Goal: Transaction & Acquisition: Download file/media

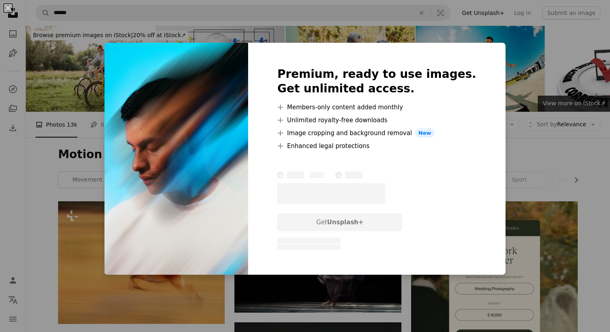
scroll to position [816, 0]
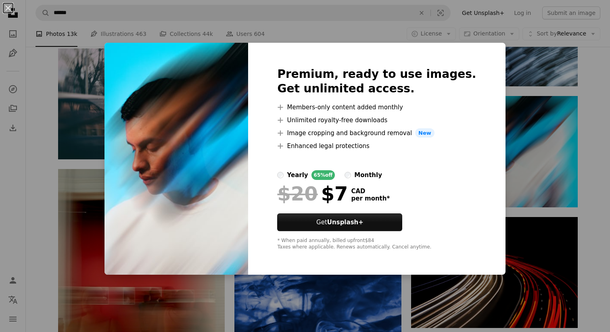
click at [589, 140] on div "An X shape Premium, ready to use images. Get unlimited access. A plus sign Memb…" at bounding box center [305, 166] width 610 height 332
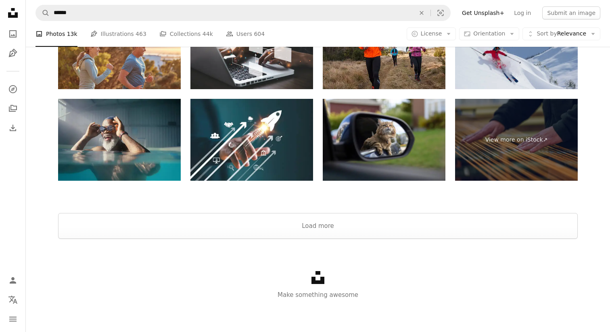
scroll to position [1546, 0]
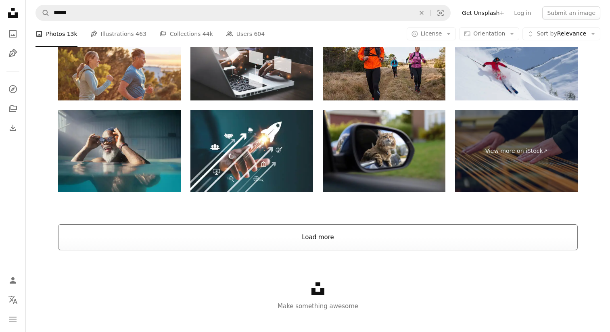
click at [326, 231] on button "Load more" at bounding box center [318, 237] width 520 height 26
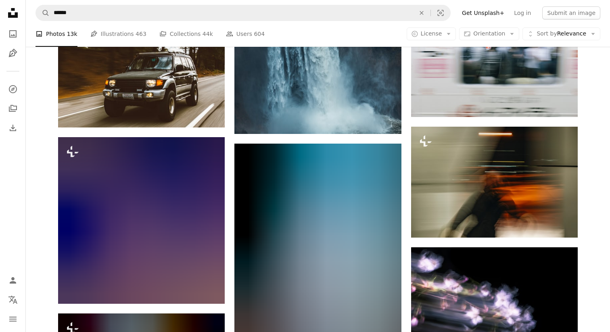
scroll to position [5596, 0]
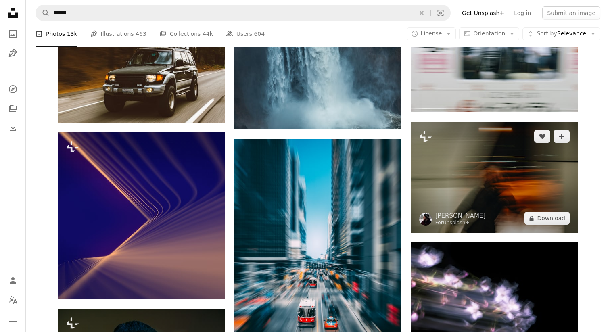
click at [460, 169] on img at bounding box center [494, 177] width 167 height 111
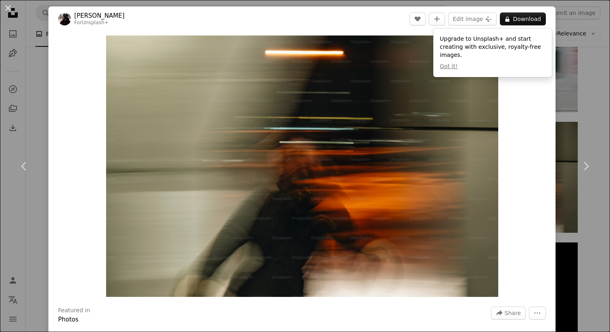
click at [513, 136] on div "Zoom in" at bounding box center [301, 166] width 507 height 270
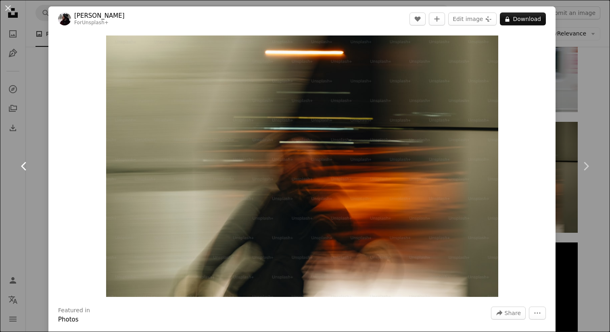
click at [44, 137] on link "Chevron left" at bounding box center [24, 166] width 48 height 77
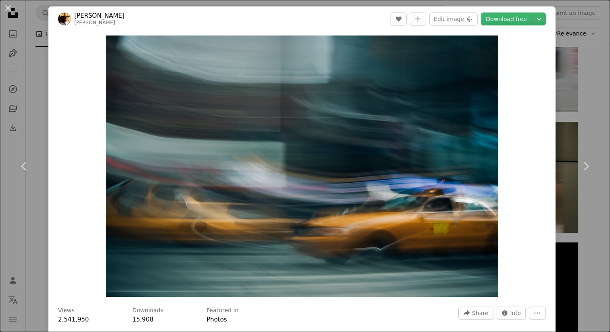
click at [556, 60] on div "Zoom in" at bounding box center [301, 166] width 507 height 270
click at [573, 65] on div "An X shape Chevron left Chevron right [PERSON_NAME] [PERSON_NAME] A heart A plu…" at bounding box center [305, 166] width 610 height 332
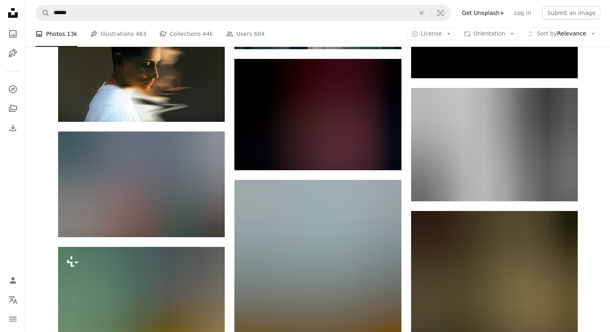
scroll to position [5895, 0]
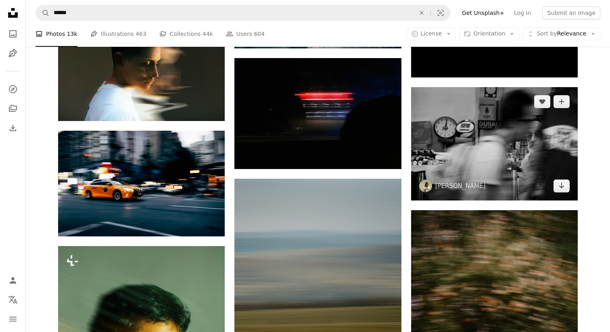
click at [510, 155] on img at bounding box center [494, 143] width 167 height 113
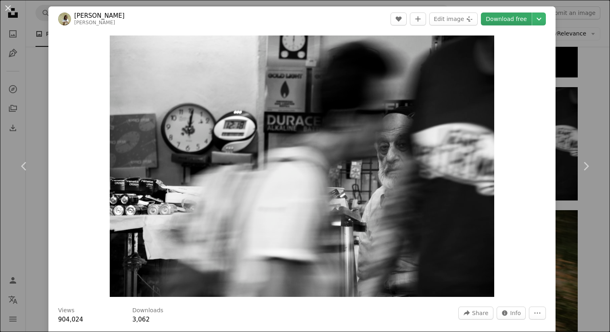
click at [515, 18] on link "Download free" at bounding box center [506, 19] width 51 height 13
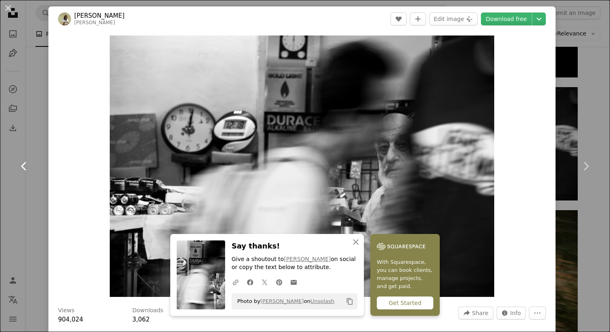
click at [37, 139] on link "Chevron left" at bounding box center [24, 166] width 48 height 77
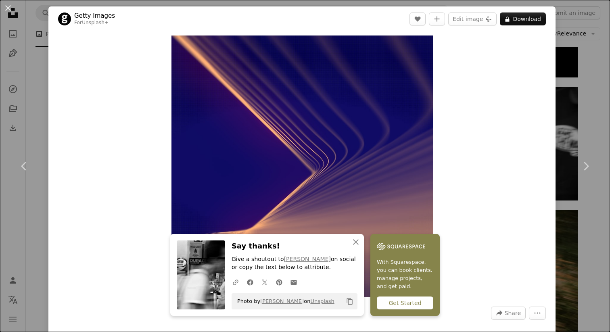
click at [598, 58] on div "An X shape Chevron left Chevron right An X shape Close Say thanks! Give a shout…" at bounding box center [305, 166] width 610 height 332
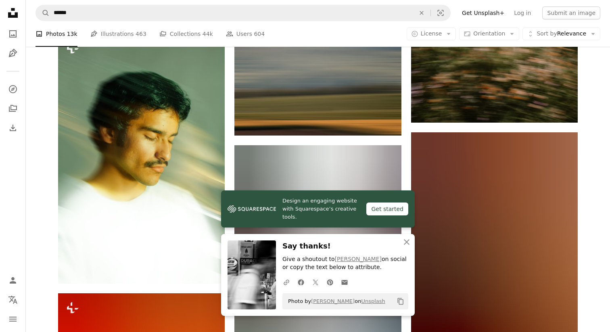
scroll to position [6108, 0]
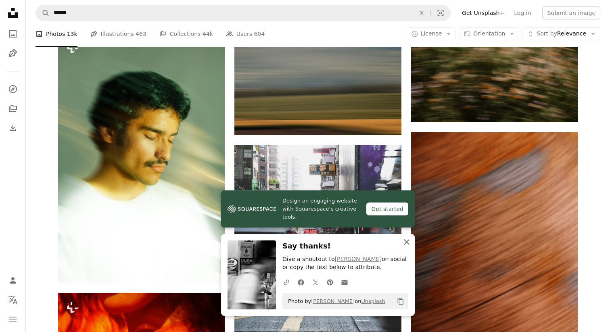
click at [408, 242] on icon "An X shape" at bounding box center [407, 242] width 10 height 10
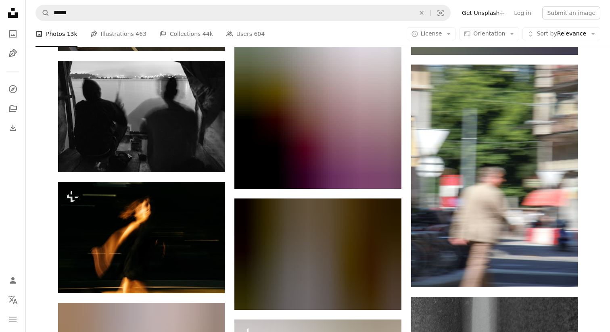
scroll to position [7838, 0]
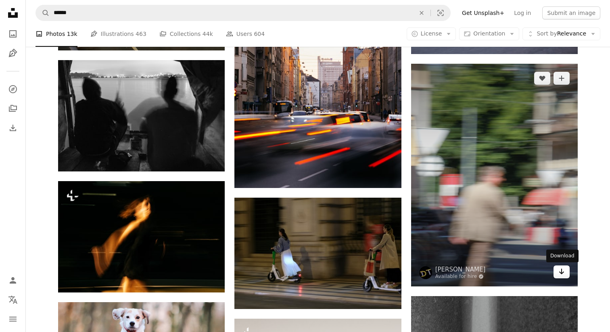
click at [563, 271] on icon "Arrow pointing down" at bounding box center [562, 272] width 6 height 10
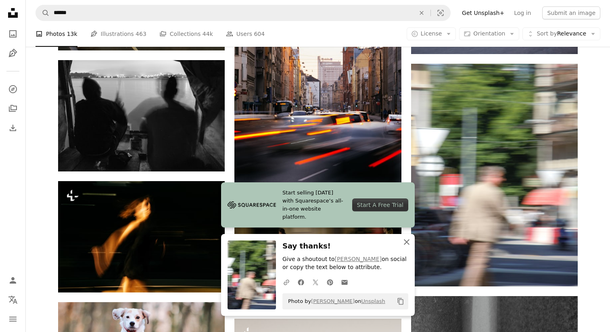
click at [407, 243] on icon "button" at bounding box center [407, 242] width 6 height 6
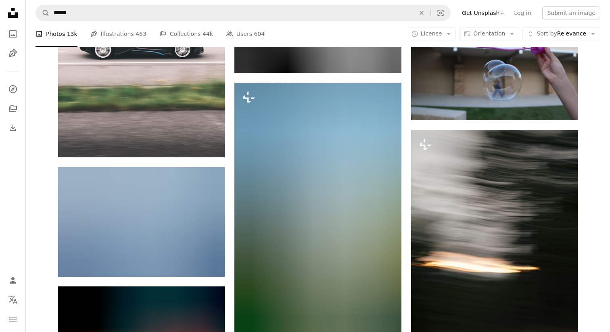
scroll to position [10889, 0]
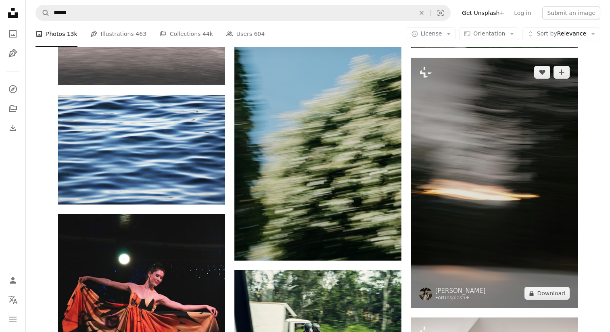
click at [471, 107] on img at bounding box center [494, 183] width 167 height 250
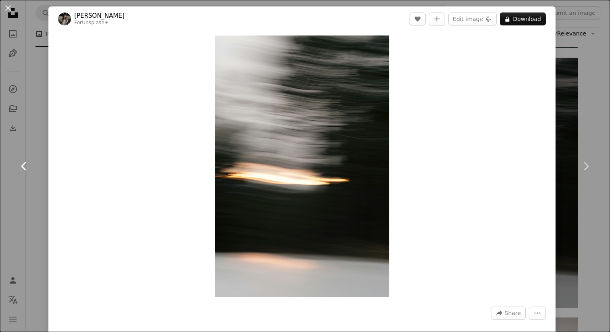
click at [18, 140] on link "Chevron left" at bounding box center [24, 166] width 48 height 77
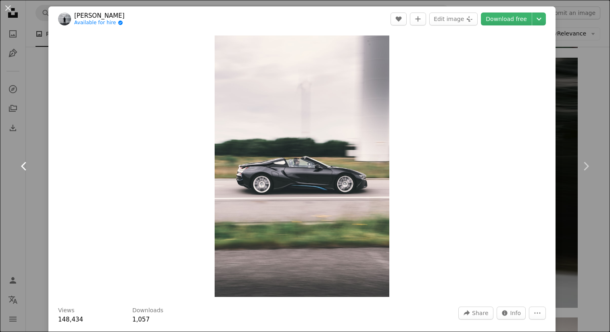
click at [32, 131] on link "Chevron left" at bounding box center [24, 166] width 48 height 77
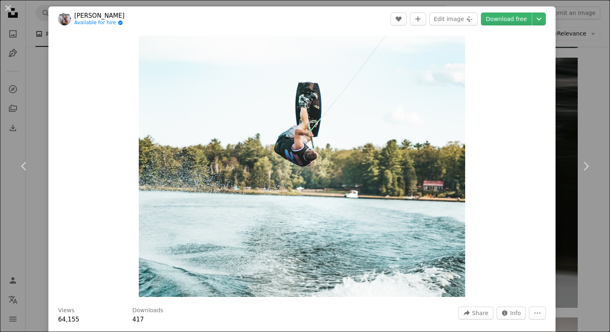
click at [608, 42] on div "An X shape Chevron left Chevron right [PERSON_NAME] Available for hire A checkm…" at bounding box center [305, 166] width 610 height 332
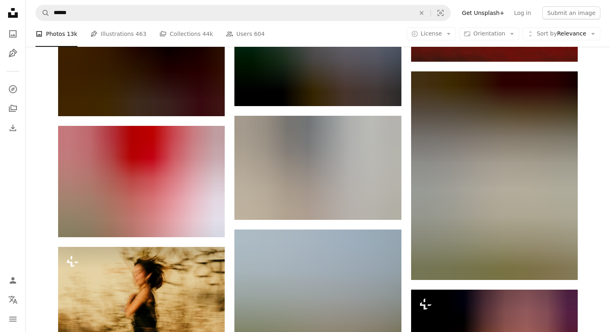
scroll to position [13070, 0]
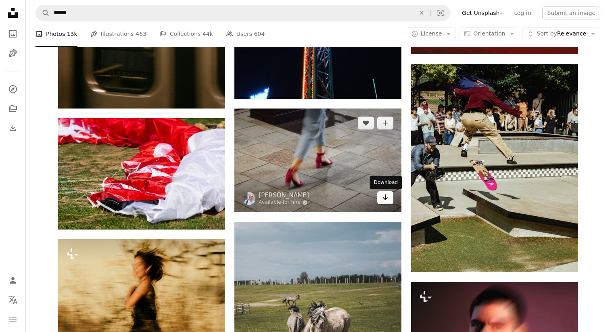
click at [386, 201] on icon "Arrow pointing down" at bounding box center [385, 197] width 6 height 10
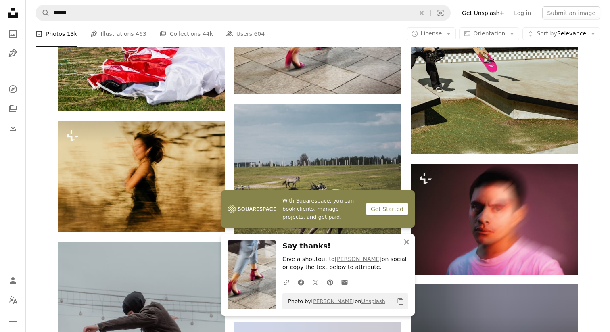
scroll to position [13190, 0]
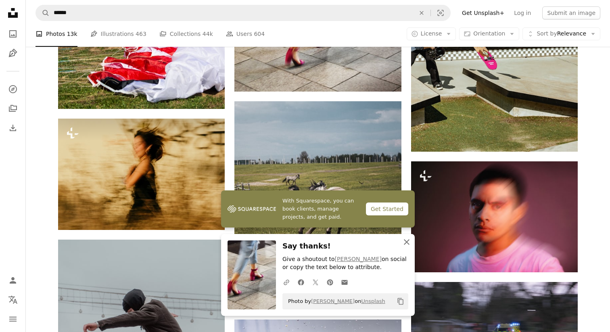
click at [410, 244] on icon "An X shape" at bounding box center [407, 242] width 10 height 10
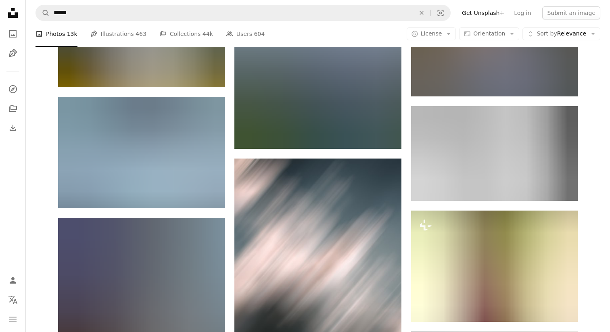
scroll to position [29235, 0]
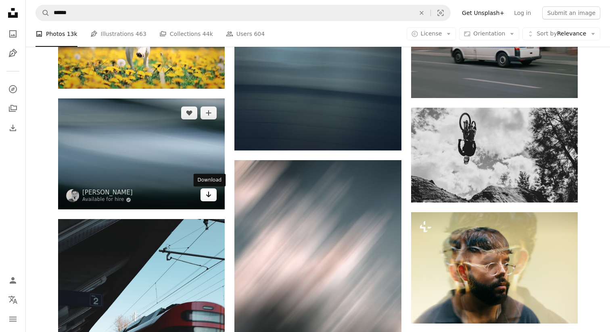
click at [212, 200] on link "Arrow pointing down" at bounding box center [209, 194] width 16 height 13
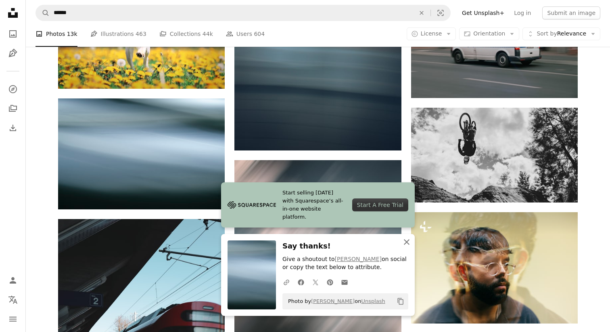
click at [406, 243] on icon "button" at bounding box center [407, 242] width 6 height 6
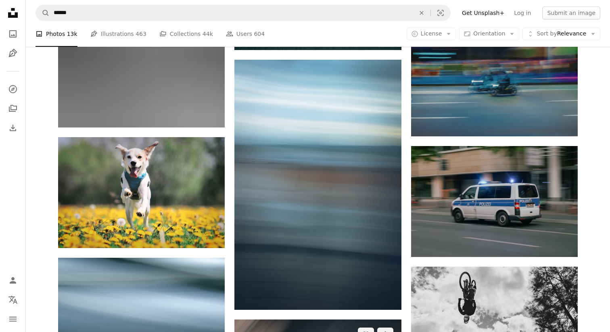
scroll to position [29090, 0]
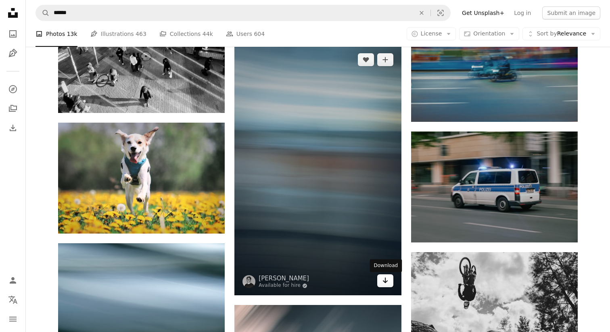
click at [386, 283] on icon "Download" at bounding box center [385, 281] width 5 height 6
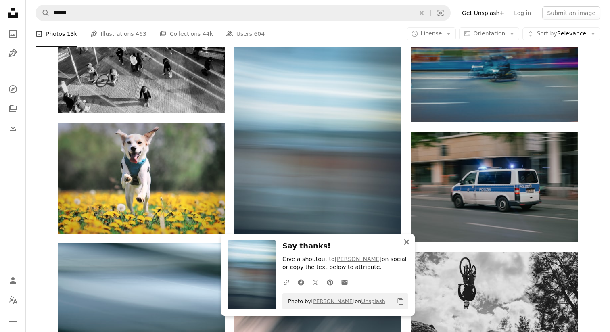
click at [406, 239] on icon "An X shape" at bounding box center [407, 242] width 10 height 10
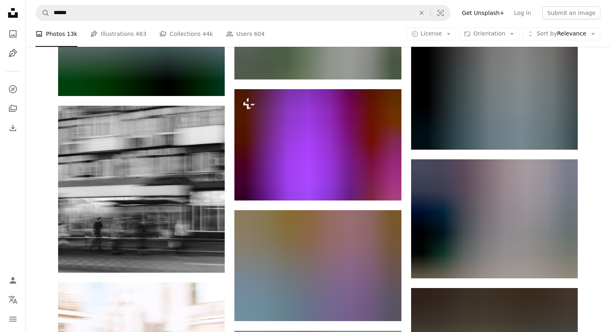
scroll to position [41258, 0]
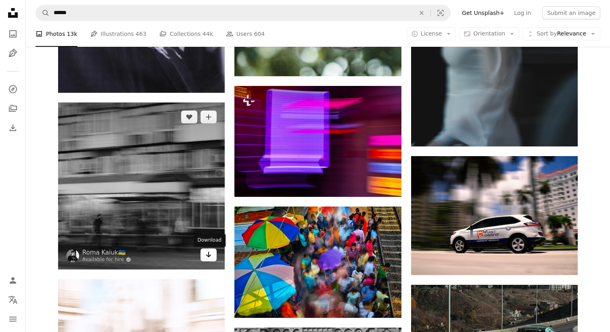
click at [204, 257] on link "Arrow pointing down" at bounding box center [209, 255] width 16 height 13
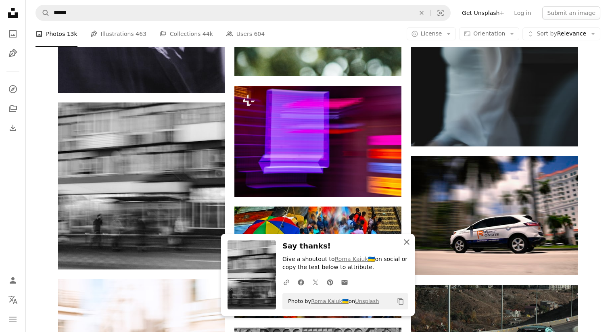
click at [406, 246] on icon "An X shape" at bounding box center [407, 242] width 10 height 10
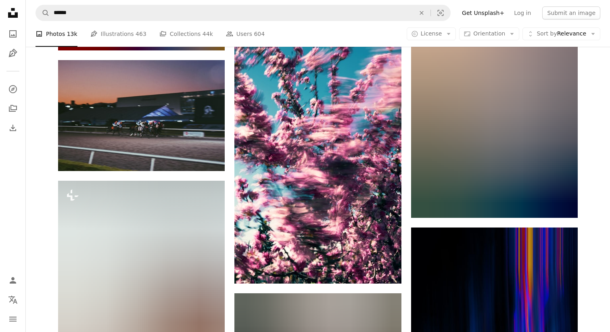
scroll to position [46139, 0]
